Goal: Transaction & Acquisition: Subscribe to service/newsletter

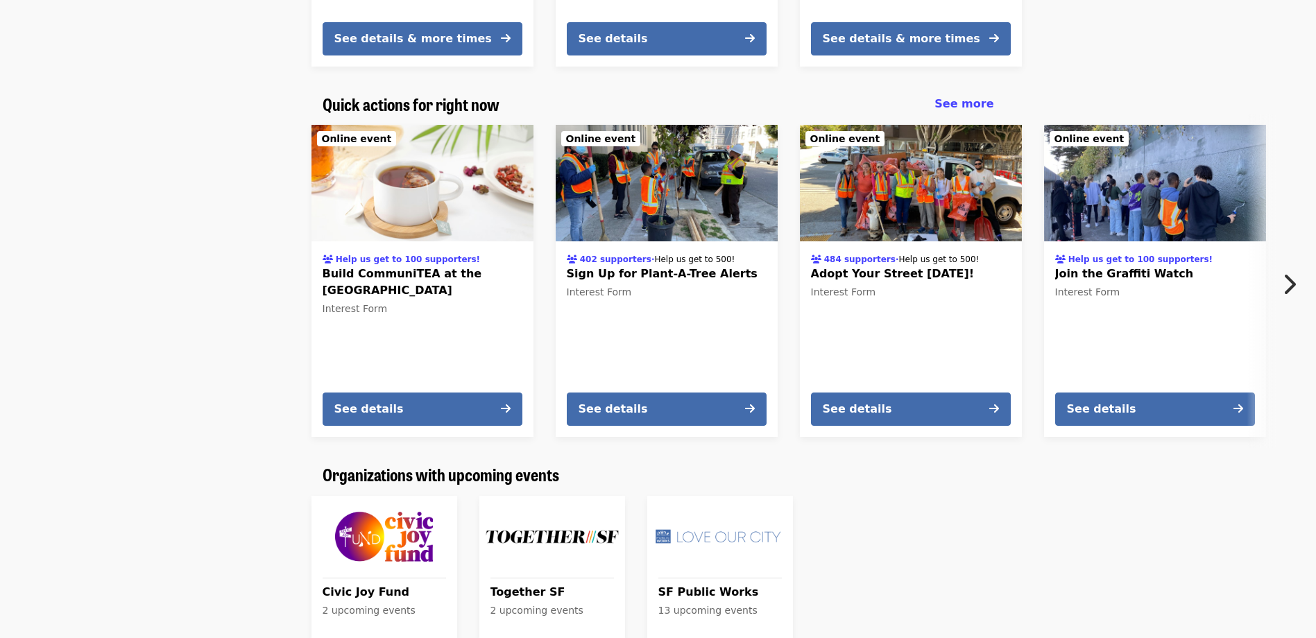
scroll to position [624, 0]
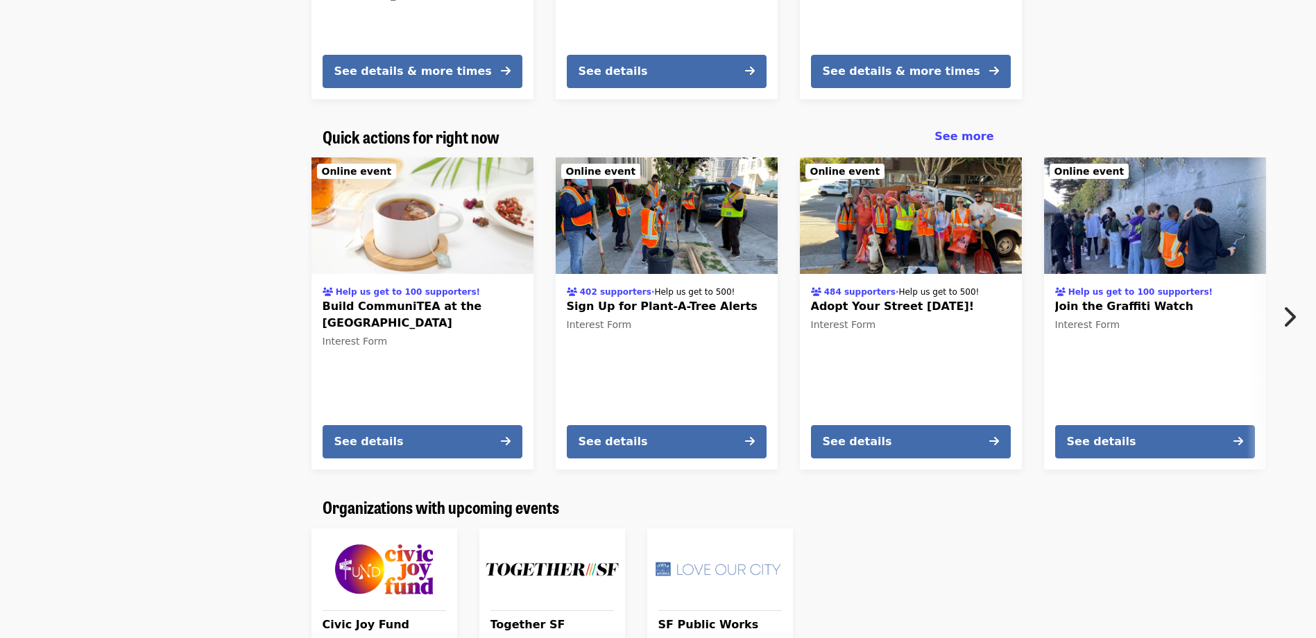
click at [1283, 309] on icon "chevron-right icon" at bounding box center [1289, 317] width 14 height 26
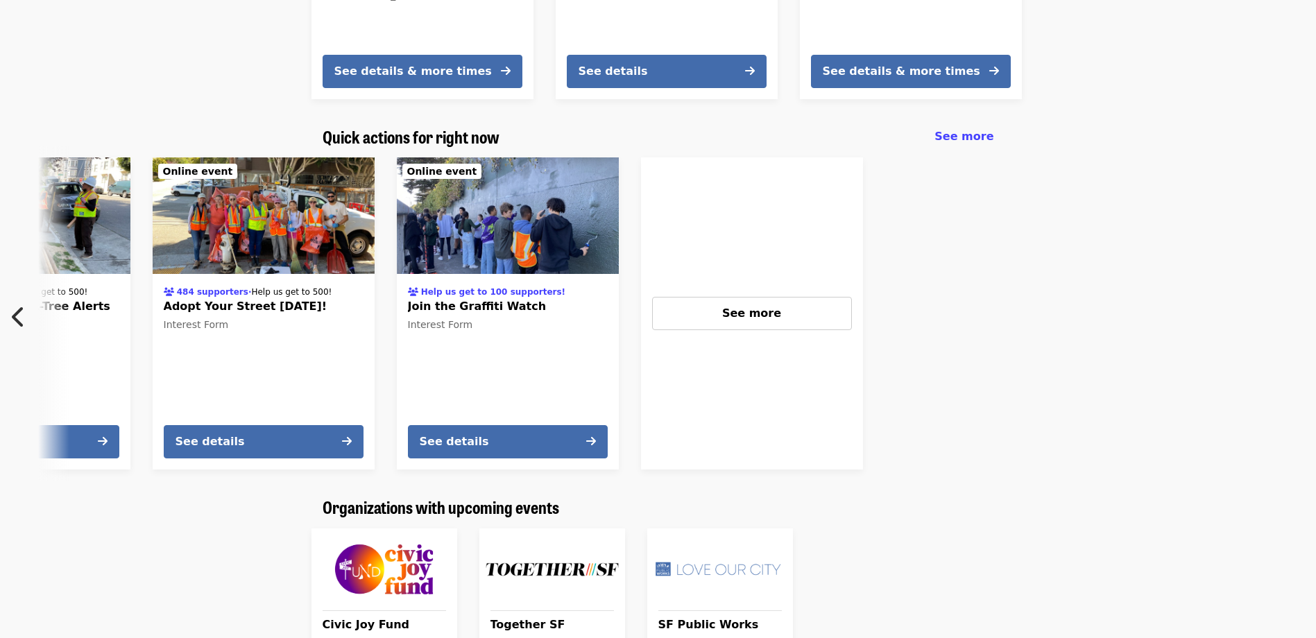
click at [19, 304] on icon "chevron-left icon" at bounding box center [19, 317] width 14 height 26
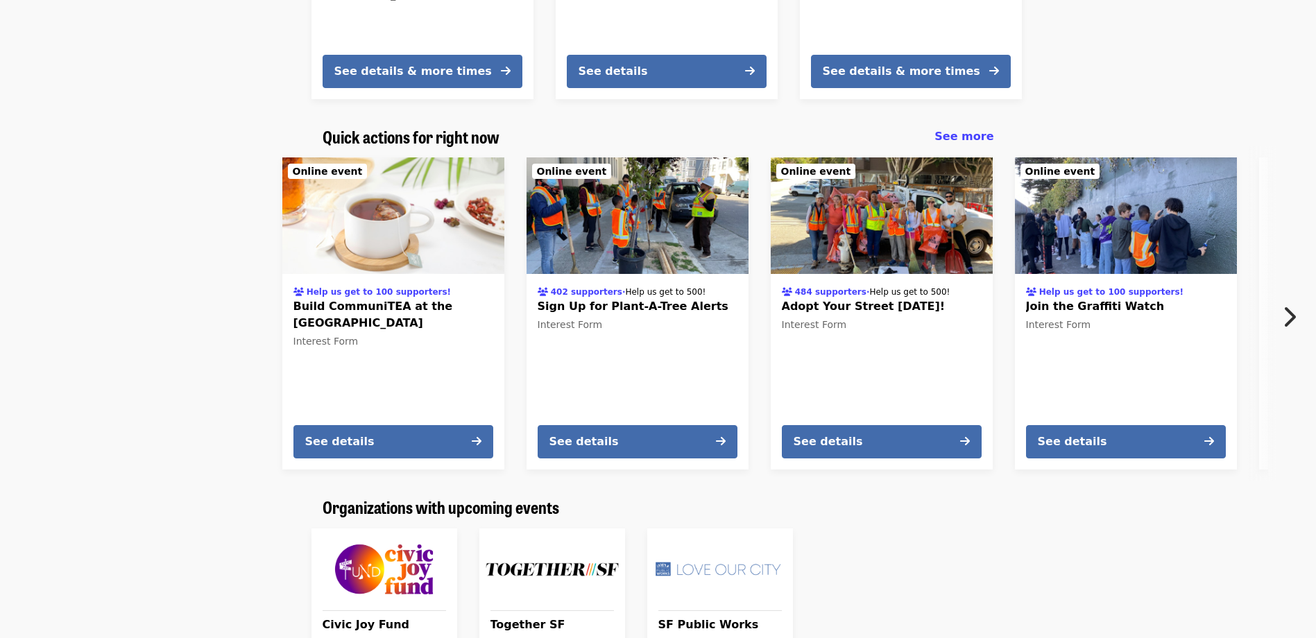
scroll to position [0, 0]
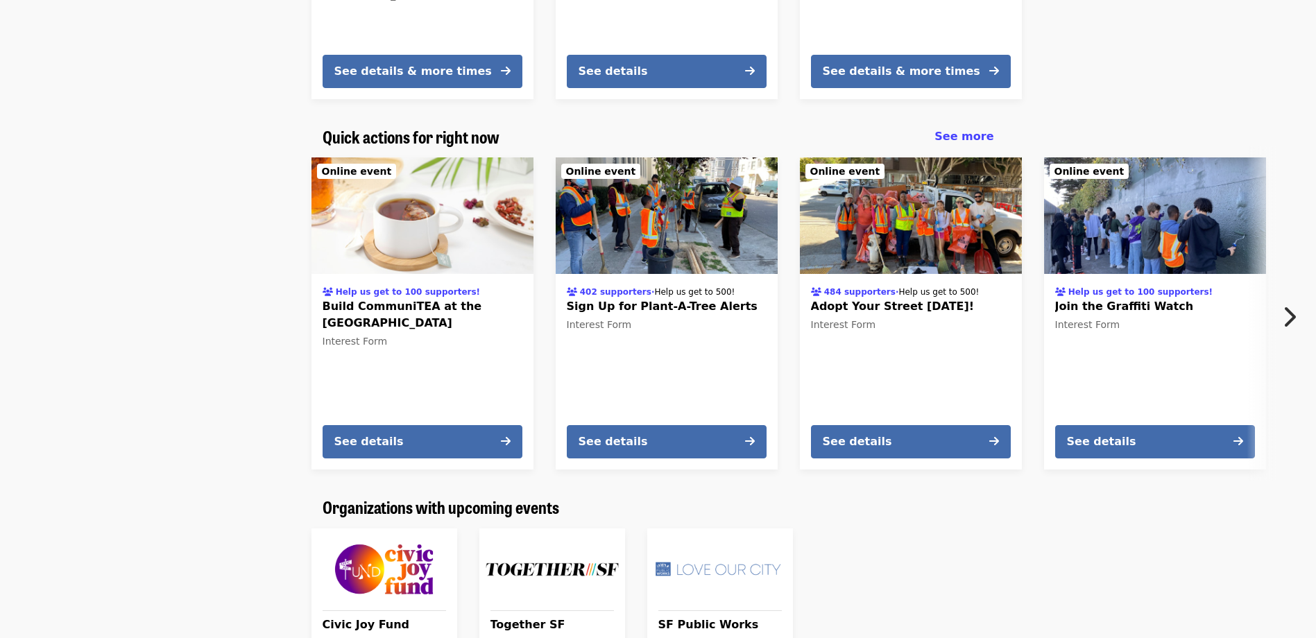
click at [1284, 307] on icon "chevron-right icon" at bounding box center [1289, 317] width 14 height 26
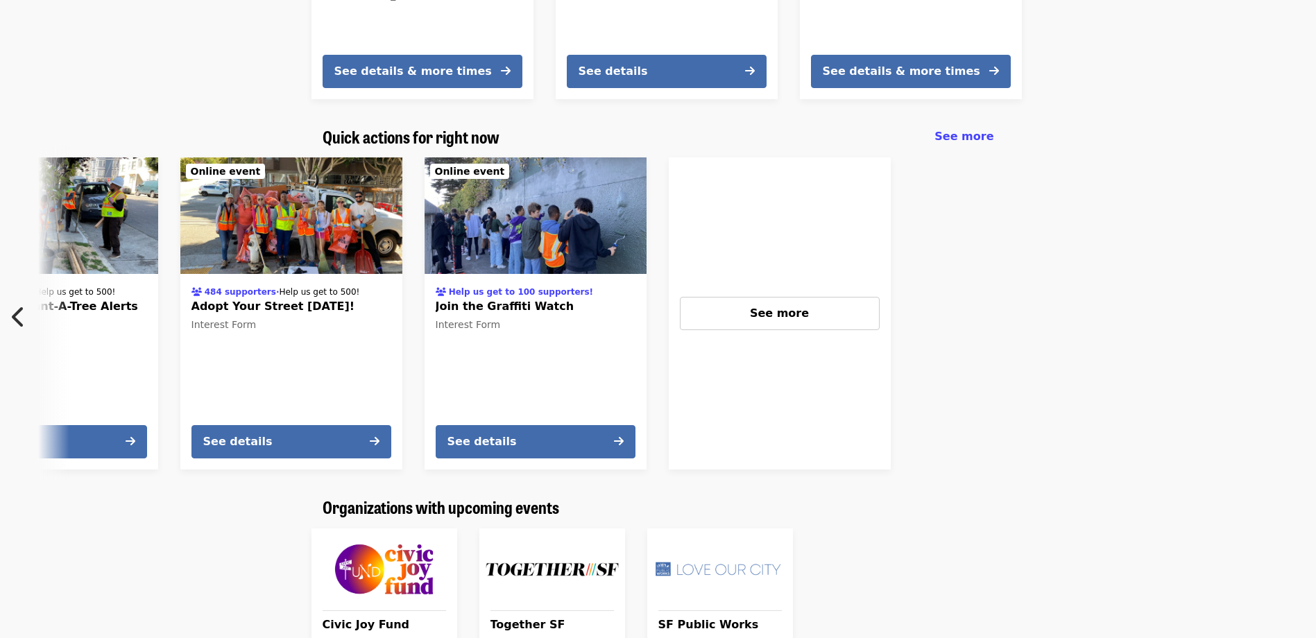
scroll to position [0, 649]
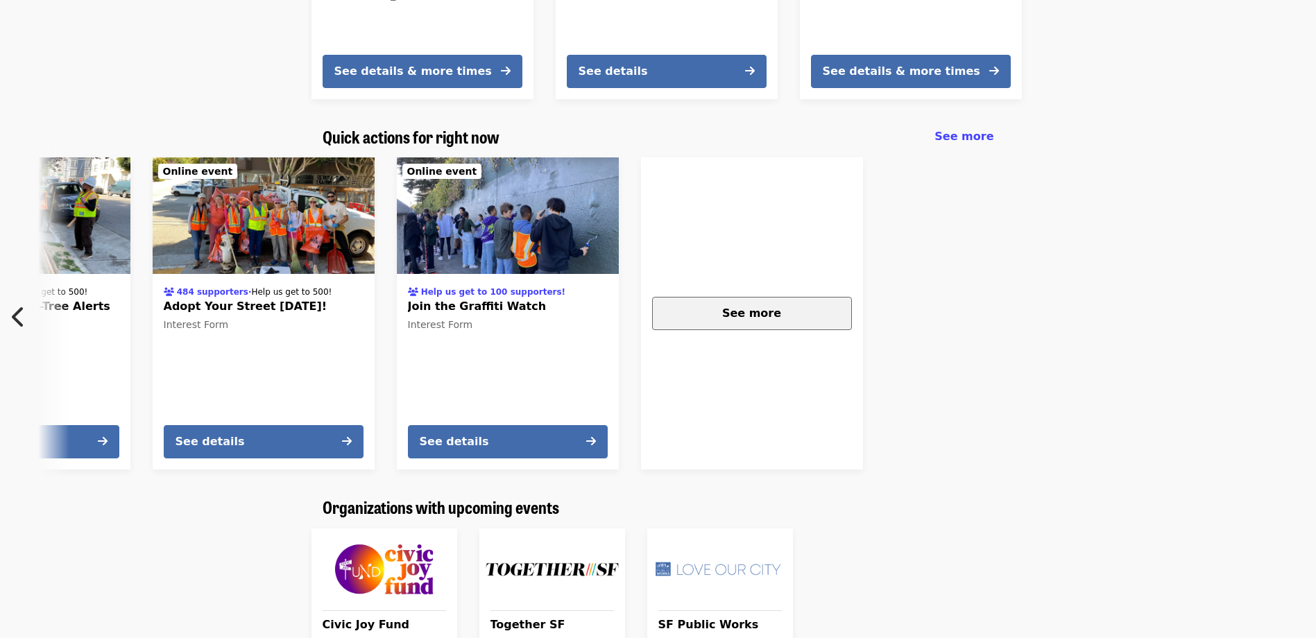
click at [809, 309] on div "See more" at bounding box center [752, 313] width 176 height 17
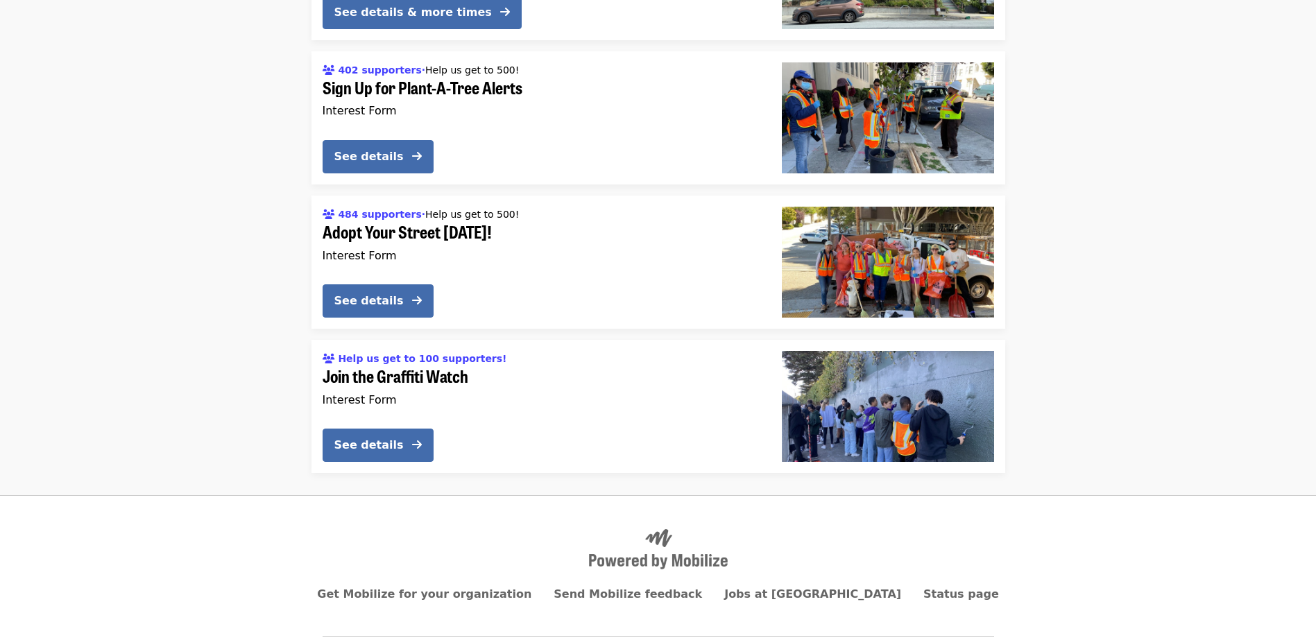
scroll to position [3660, 0]
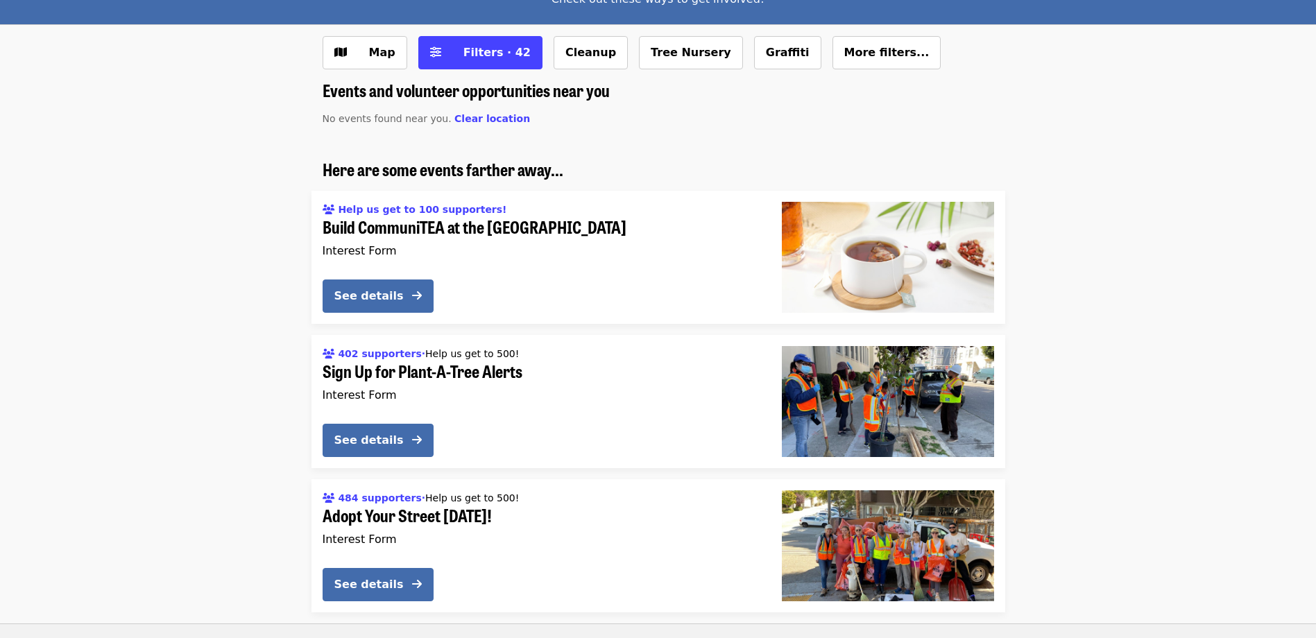
scroll to position [111, 0]
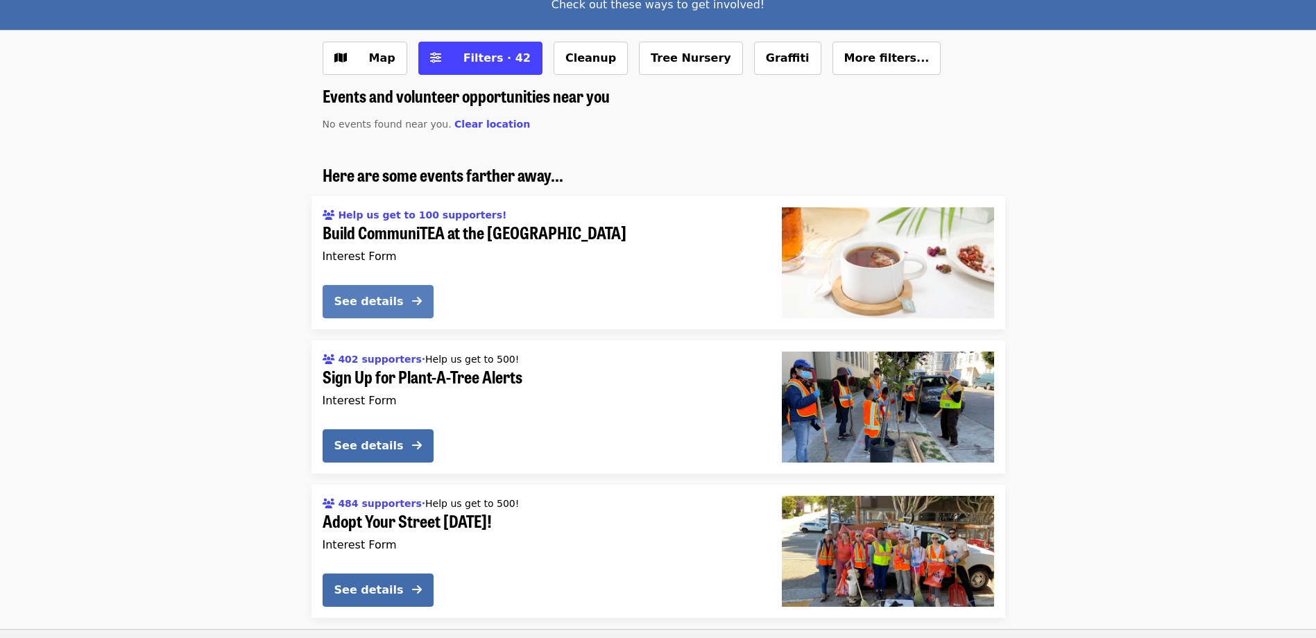
click at [365, 298] on div "See details" at bounding box center [368, 301] width 69 height 17
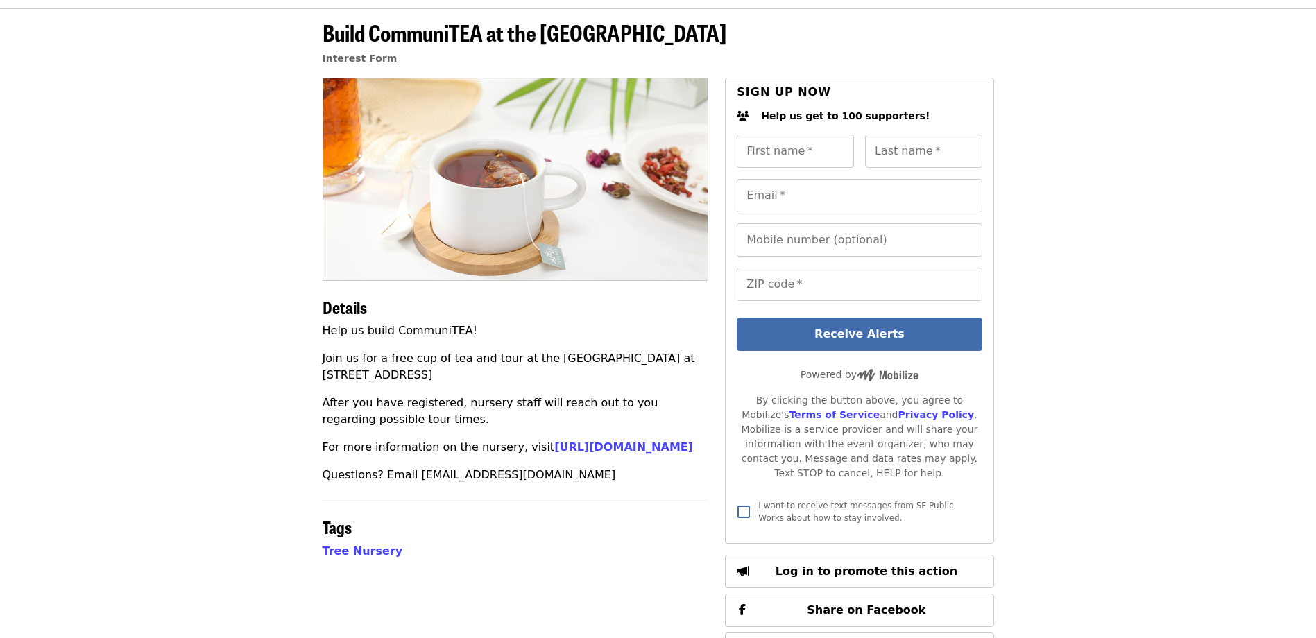
scroll to position [139, 0]
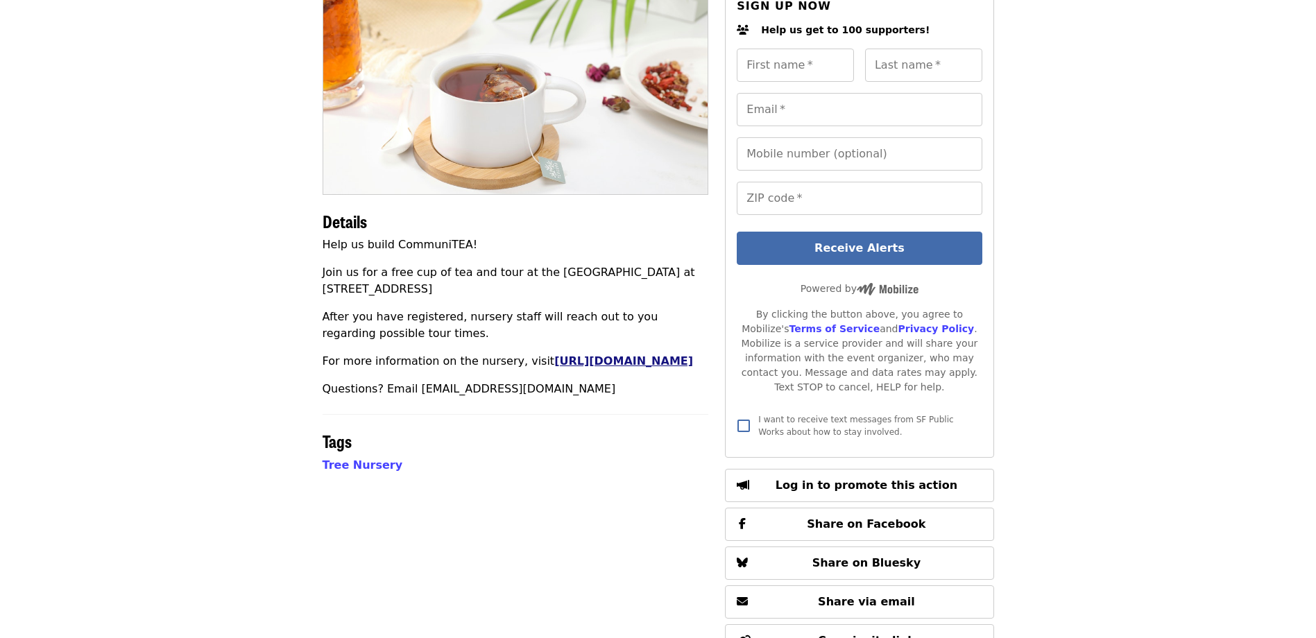
click at [554, 368] on link "https://sfpublicworks.org/streettreenursery" at bounding box center [623, 361] width 139 height 13
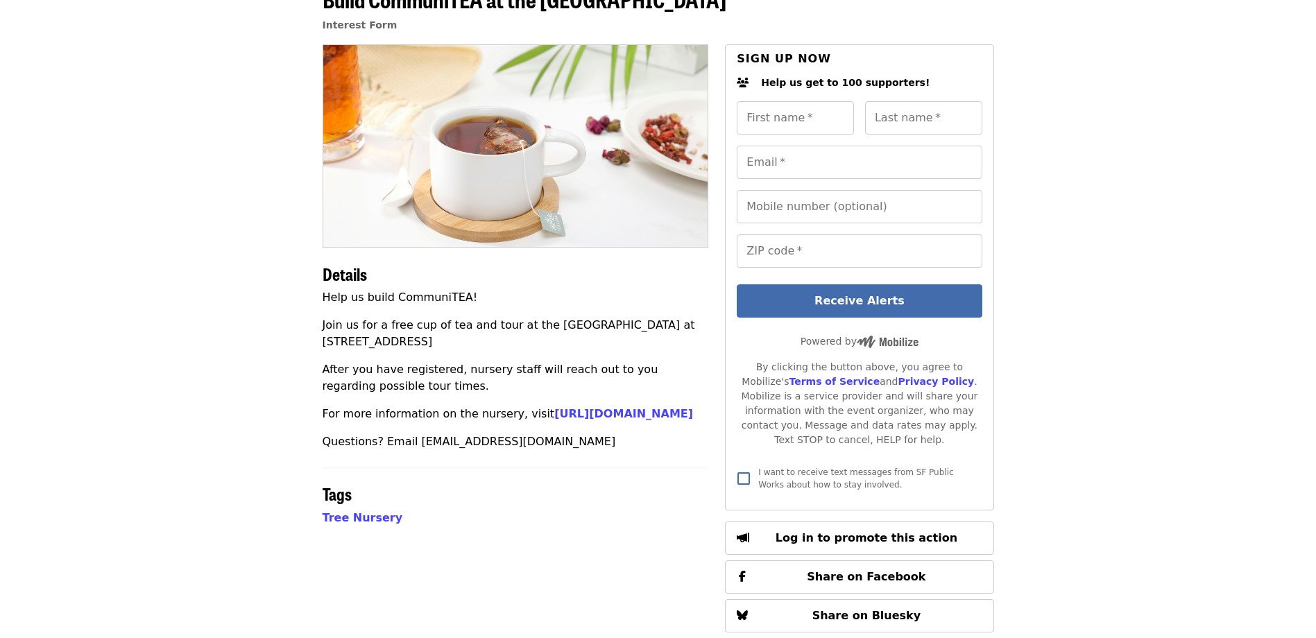
scroll to position [0, 0]
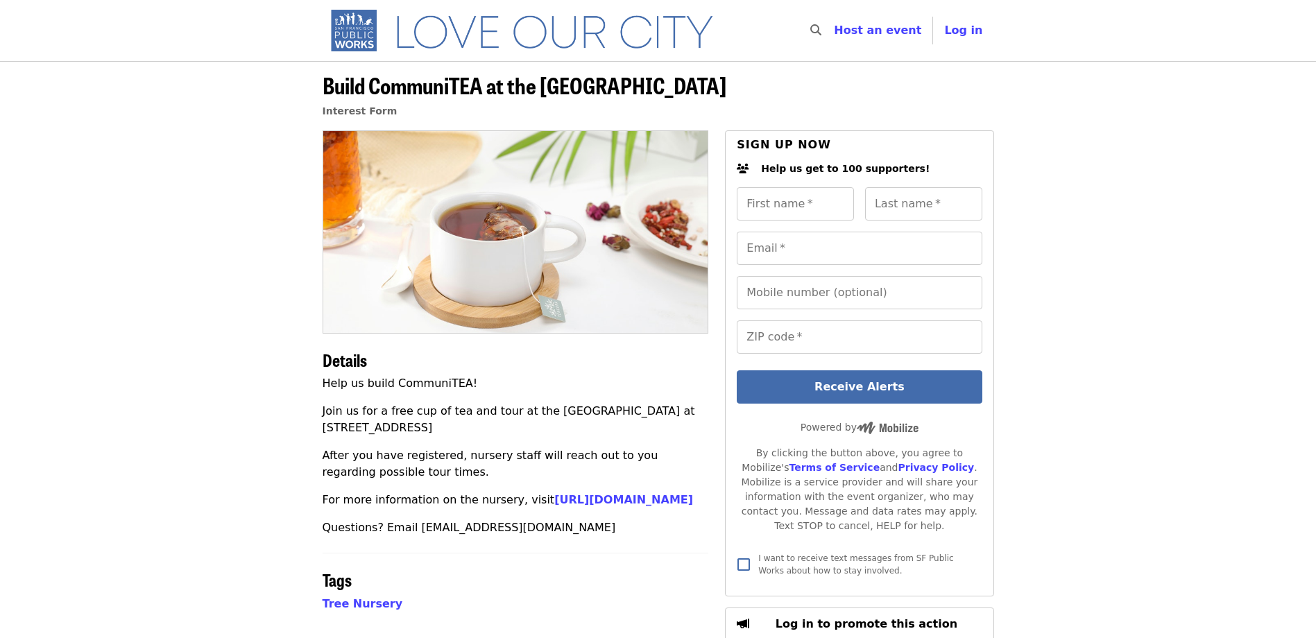
scroll to position [111, 0]
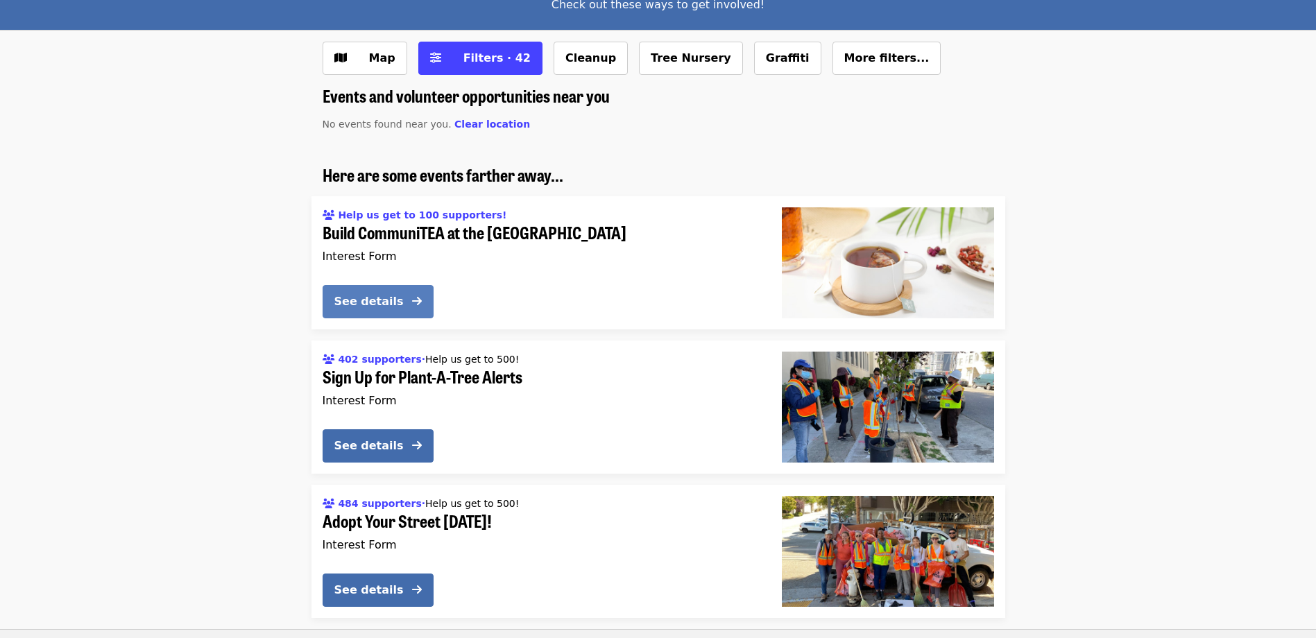
click at [382, 300] on div "See details" at bounding box center [368, 301] width 69 height 17
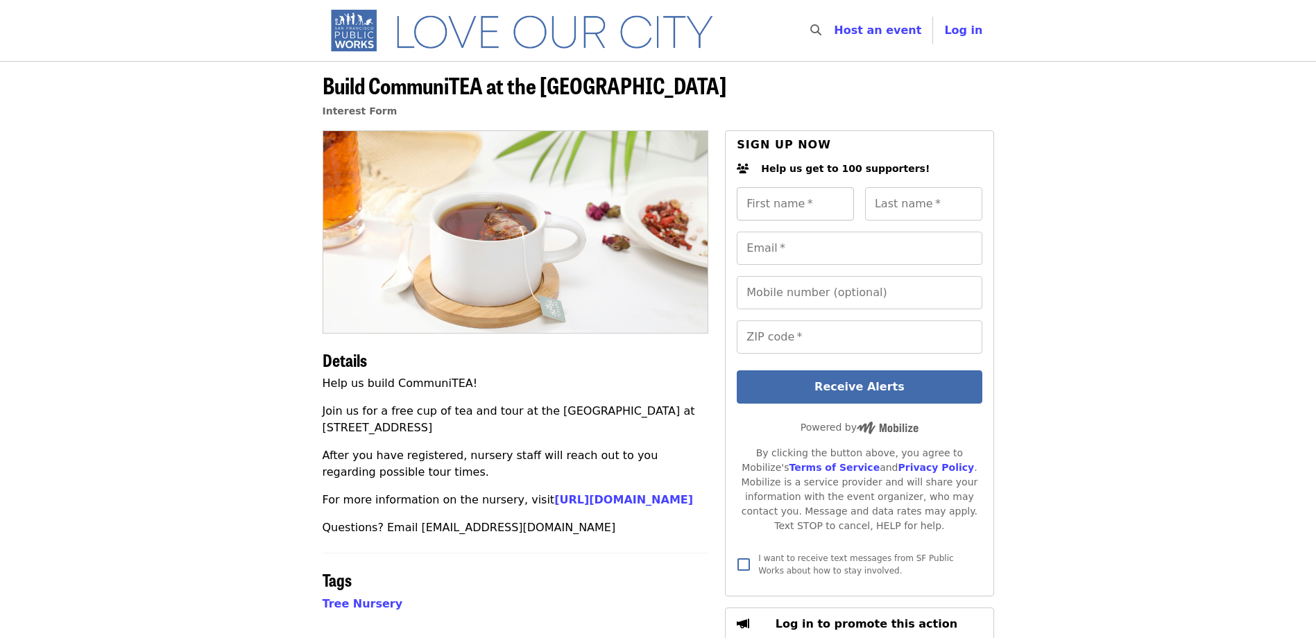
click at [807, 199] on input "First name   *" at bounding box center [795, 203] width 117 height 33
type input "******"
type input "*********"
type input "**********"
type input "*****"
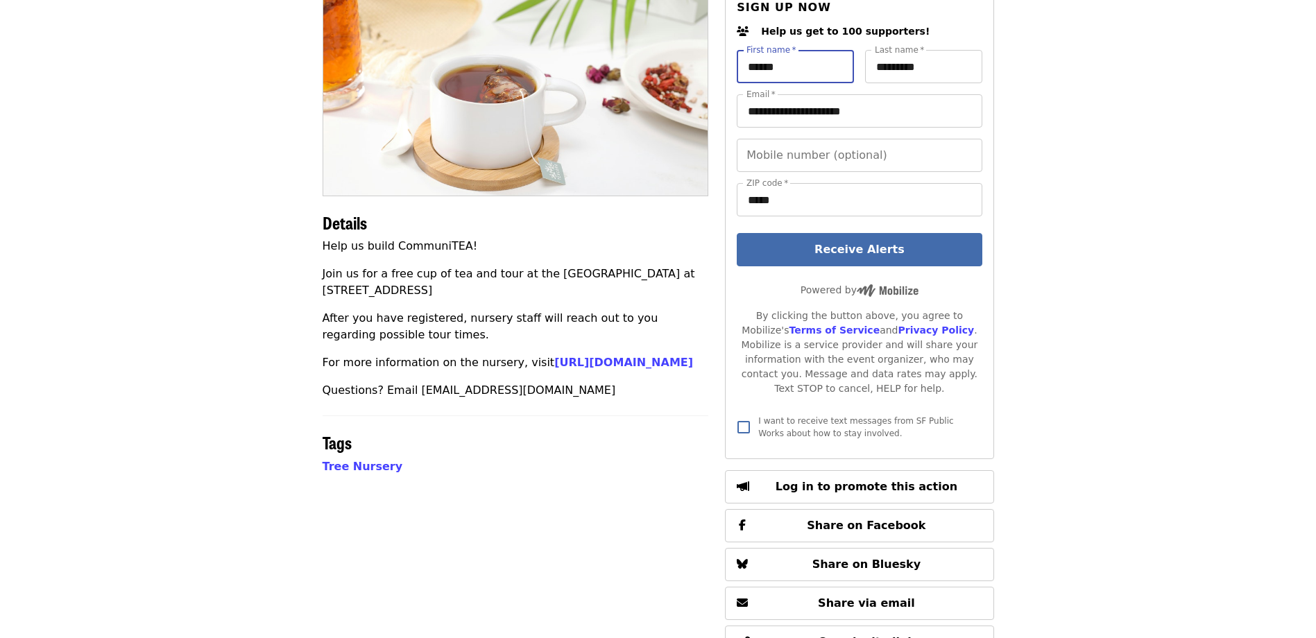
scroll to position [139, 0]
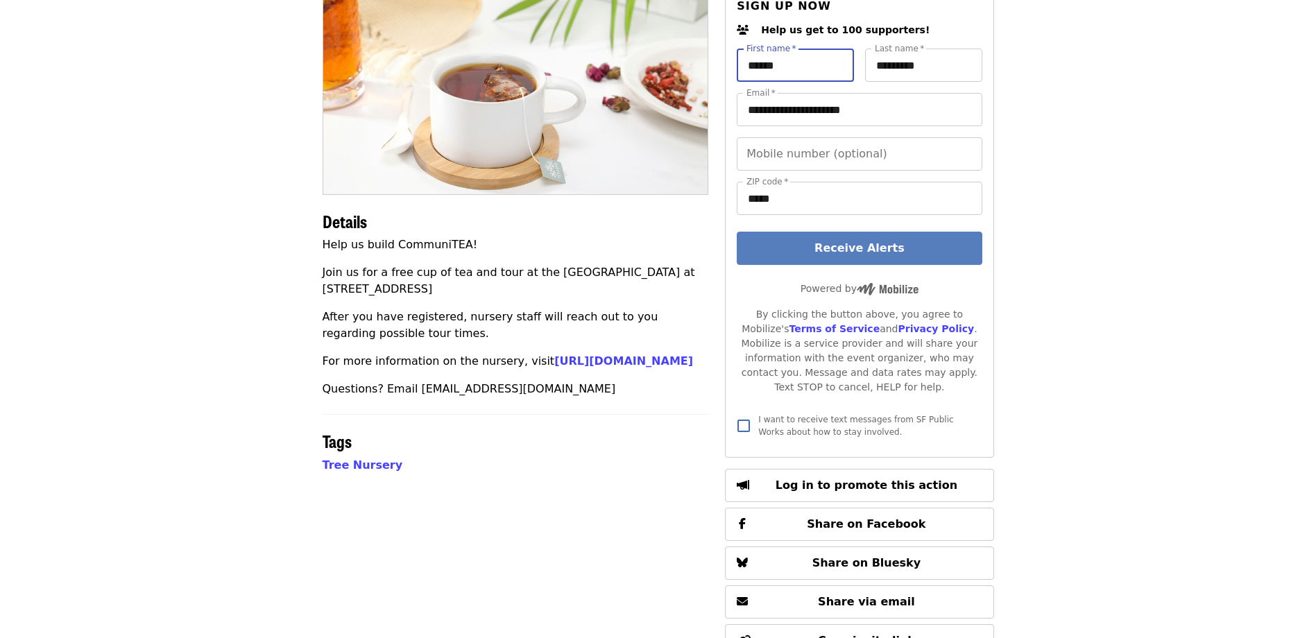
click at [896, 251] on button "Receive Alerts" at bounding box center [859, 248] width 245 height 33
